Goal: Contribute content

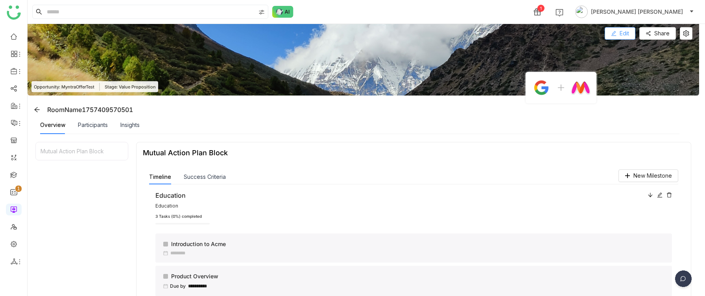
click at [629, 31] on span "Edit" at bounding box center [624, 33] width 9 height 9
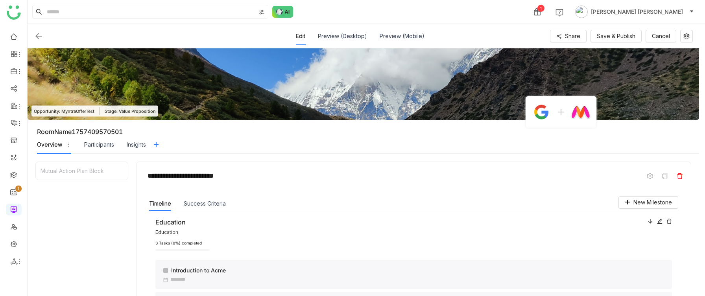
click at [683, 175] on icon at bounding box center [680, 176] width 6 height 6
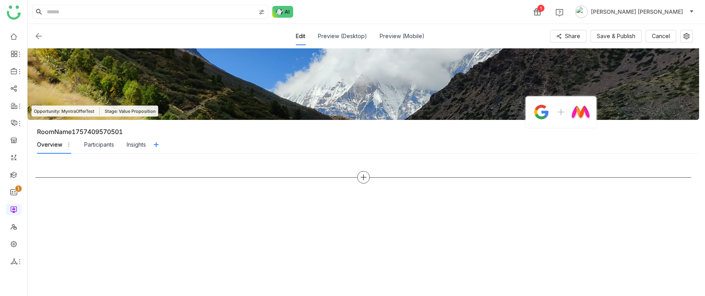
click at [367, 179] on icon at bounding box center [363, 177] width 7 height 7
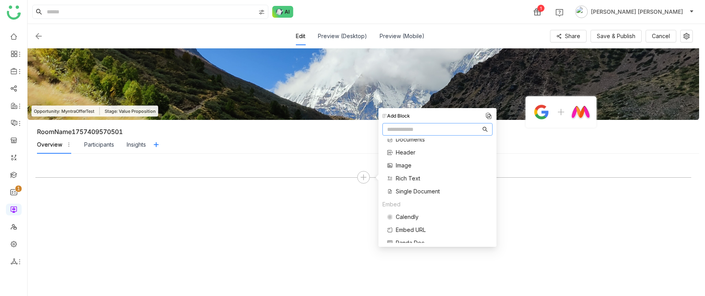
scroll to position [60, 0]
click at [410, 191] on span "Single Document" at bounding box center [418, 191] width 44 height 8
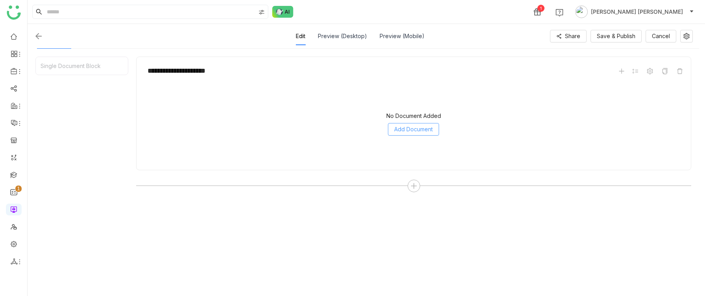
scroll to position [107, 0]
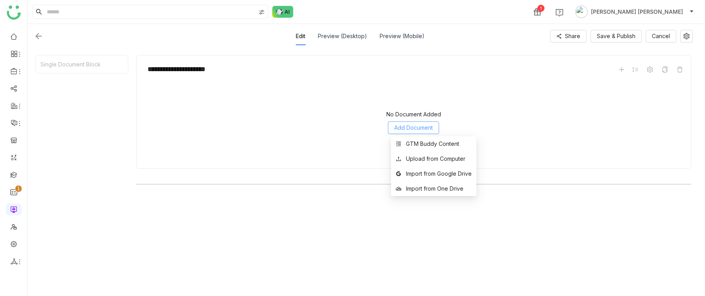
click at [427, 126] on span "Add Document" at bounding box center [413, 128] width 39 height 9
click at [421, 143] on div "GTM Buddy Content" at bounding box center [432, 144] width 53 height 9
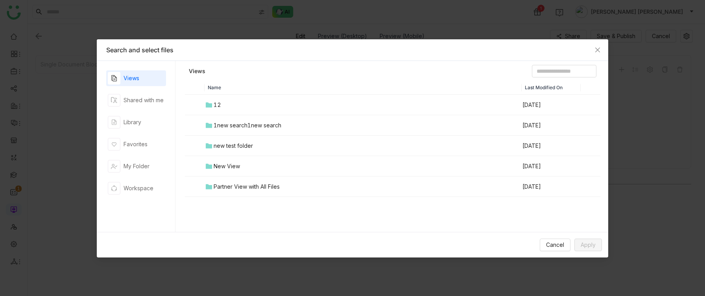
click at [137, 130] on div "Views Shared with me Library Favorites My Folder Workspace" at bounding box center [136, 146] width 60 height 152
click at [134, 126] on div "Library" at bounding box center [133, 122] width 18 height 9
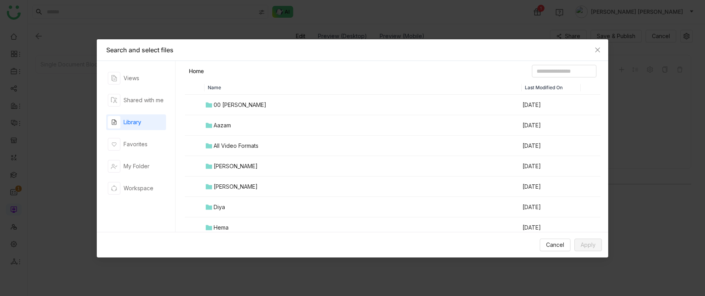
click at [239, 106] on div "00 [PERSON_NAME]" at bounding box center [240, 105] width 53 height 9
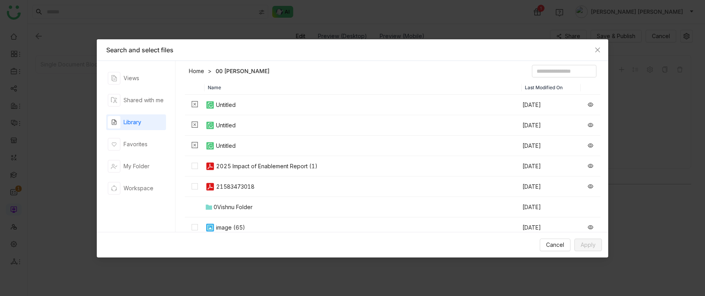
scroll to position [84, 0]
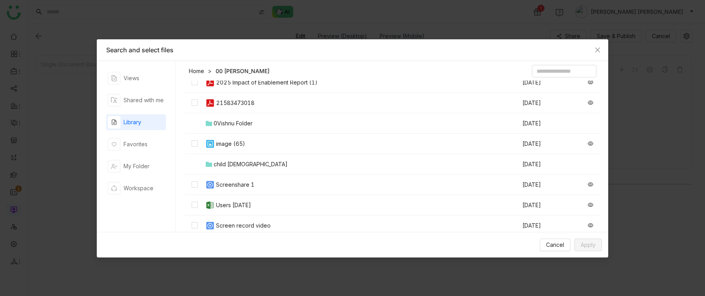
click at [206, 85] on img at bounding box center [209, 82] width 9 height 9
click at [194, 73] on link "Home" at bounding box center [196, 71] width 15 height 8
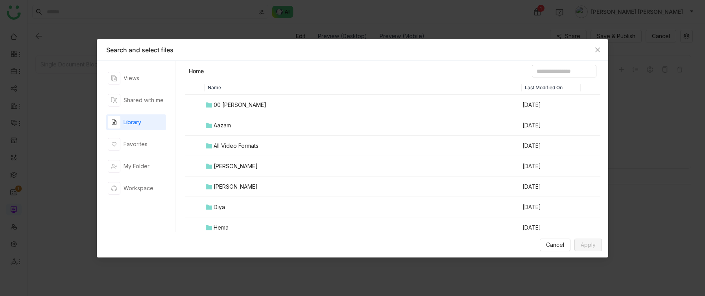
click at [228, 168] on div "[PERSON_NAME]" at bounding box center [236, 166] width 44 height 9
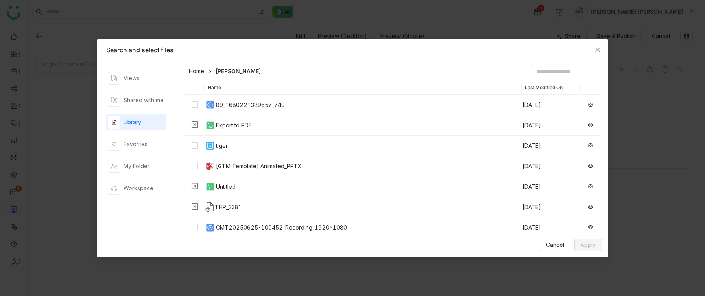
scroll to position [81, 0]
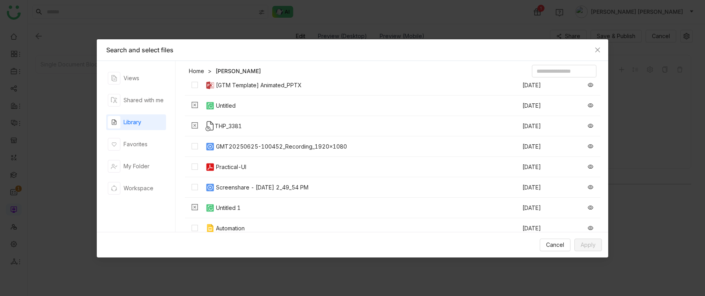
click at [267, 88] on div "[GTM Template] Animated_PPTX" at bounding box center [259, 85] width 86 height 9
click at [594, 247] on span "Apply" at bounding box center [588, 245] width 15 height 9
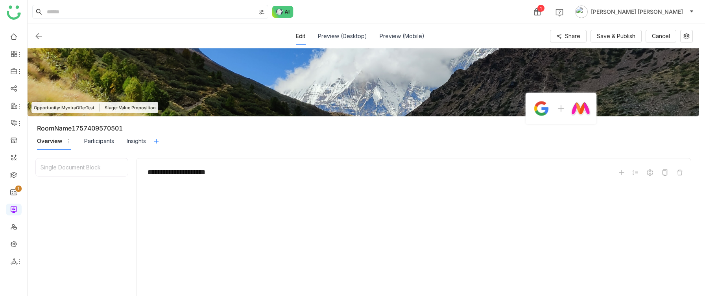
scroll to position [0, 0]
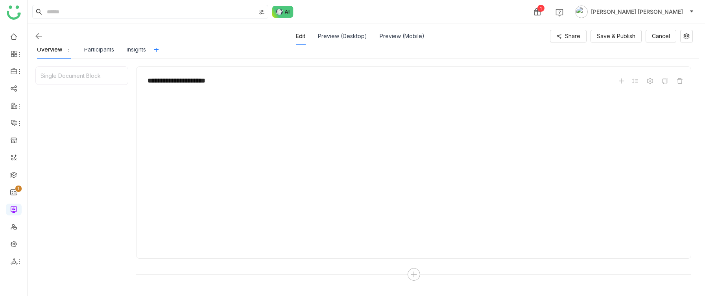
type input "*"
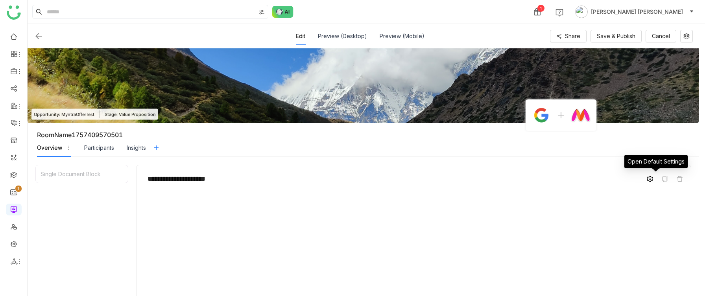
click at [653, 176] on icon at bounding box center [650, 179] width 6 height 6
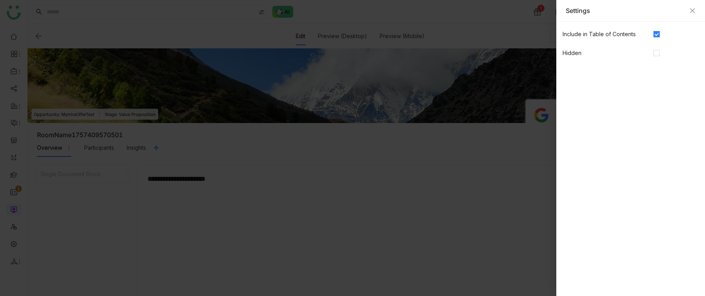
click at [658, 37] on span at bounding box center [657, 34] width 6 height 6
click at [688, 10] on div "Settings" at bounding box center [631, 10] width 130 height 9
click at [690, 11] on icon "Close" at bounding box center [693, 10] width 6 height 6
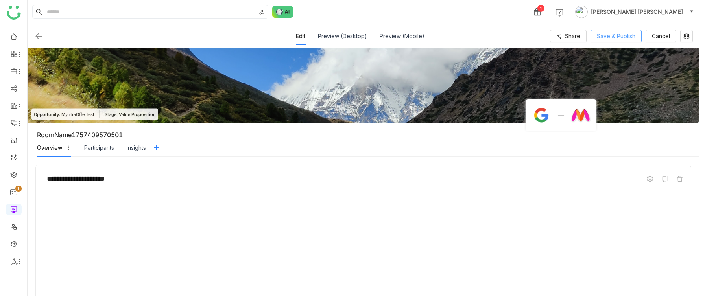
click at [620, 36] on span "Save & Publish" at bounding box center [616, 36] width 39 height 9
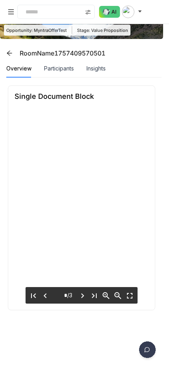
type input "*"
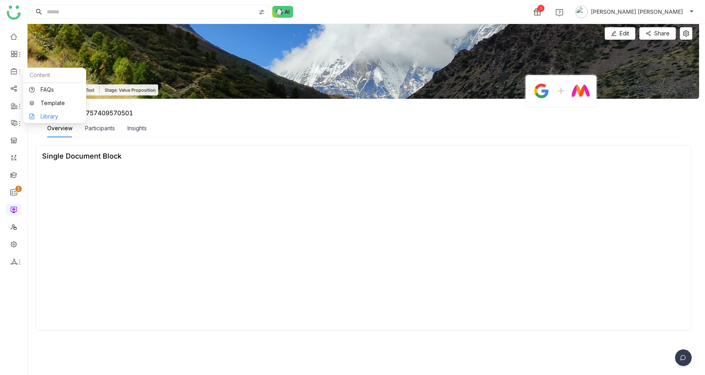
click at [50, 114] on link "Library" at bounding box center [54, 117] width 51 height 6
click at [41, 114] on link "Library" at bounding box center [54, 117] width 51 height 6
click at [37, 114] on link "Library" at bounding box center [54, 117] width 51 height 6
click at [37, 114] on body "0 1 2 3 4 5 6 7 8 9 1 [PERSON_NAME] [PERSON_NAME] Edit Edit Share Opportunity: …" at bounding box center [352, 187] width 705 height 375
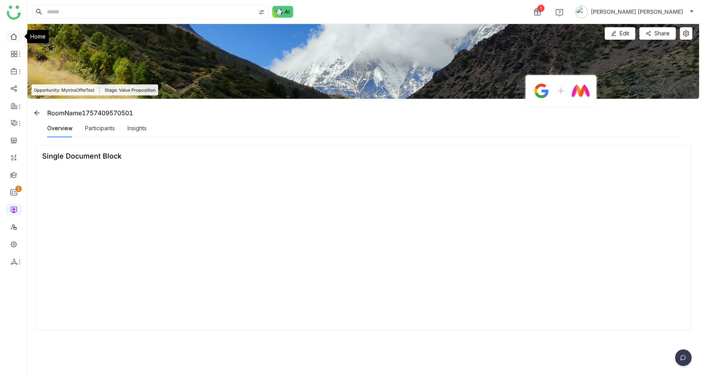
click at [13, 34] on link at bounding box center [13, 36] width 7 height 7
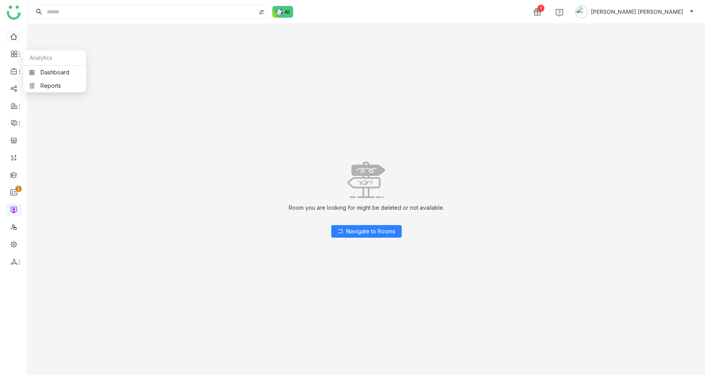
click at [13, 35] on link at bounding box center [13, 36] width 7 height 7
